Goal: Task Accomplishment & Management: Use online tool/utility

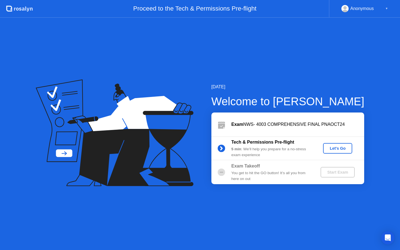
click at [346, 148] on div "Let's Go" at bounding box center [338, 148] width 25 height 4
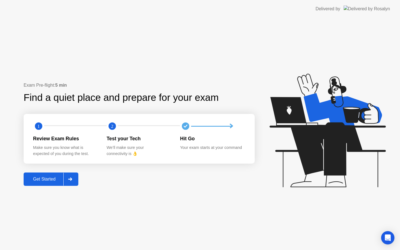
click at [56, 180] on div "Get Started" at bounding box center [44, 179] width 38 height 5
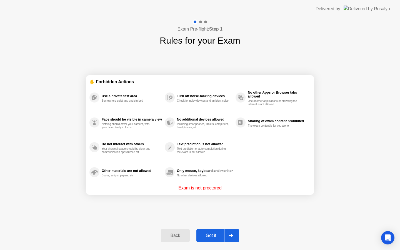
click at [210, 234] on div "Got it" at bounding box center [211, 235] width 26 height 5
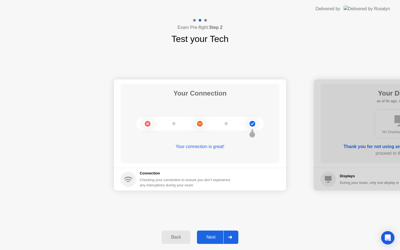
click at [210, 235] on div "Next" at bounding box center [211, 237] width 25 height 5
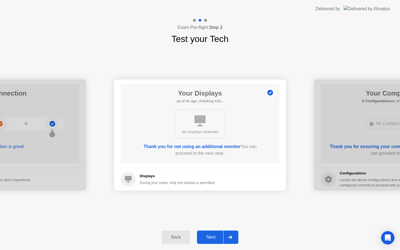
click at [210, 235] on div "Next" at bounding box center [211, 237] width 25 height 5
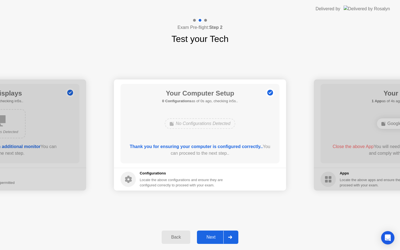
click at [210, 235] on div "Next" at bounding box center [211, 237] width 25 height 5
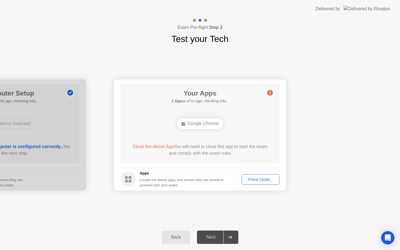
click at [263, 182] on div "Force Close..." at bounding box center [261, 179] width 34 height 4
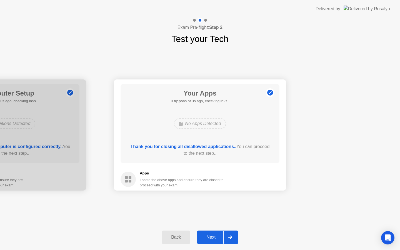
click at [213, 238] on div "Next" at bounding box center [211, 237] width 25 height 5
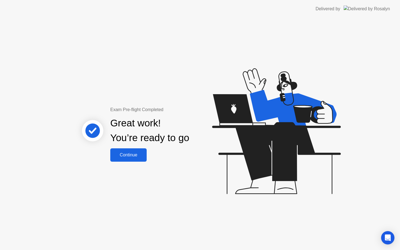
click at [131, 154] on div "Continue" at bounding box center [128, 155] width 33 height 5
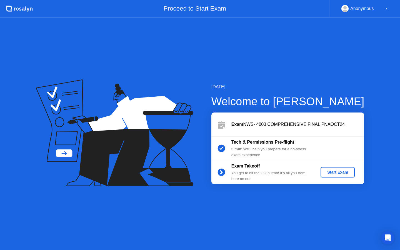
click at [335, 171] on div "Start Exam" at bounding box center [338, 172] width 30 height 4
